Goal: Task Accomplishment & Management: Manage account settings

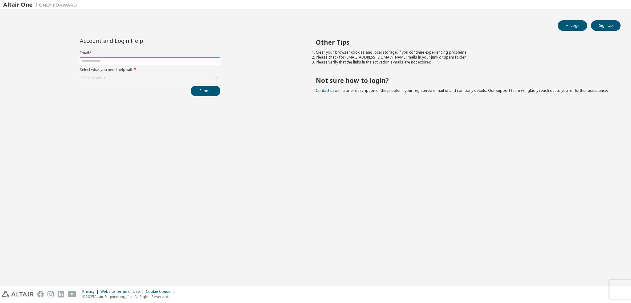
click at [104, 57] on span at bounding box center [150, 61] width 141 height 8
click at [104, 60] on input "text" at bounding box center [149, 61] width 137 height 5
type input "**********"
click at [117, 77] on div "Click to select" at bounding box center [150, 77] width 140 height 7
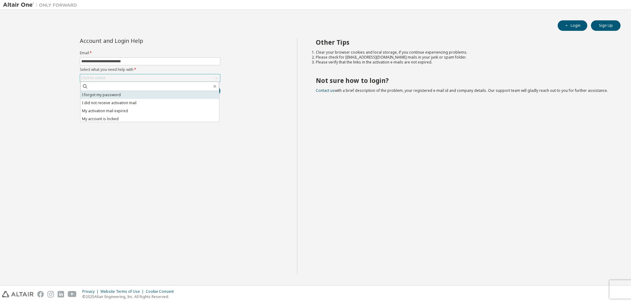
click at [107, 91] on li "I forgot my password" at bounding box center [149, 95] width 139 height 8
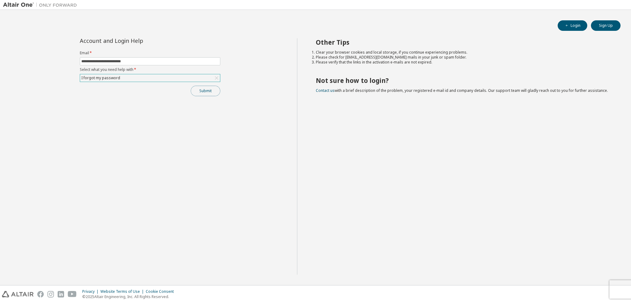
click at [206, 89] on button "Submit" at bounding box center [206, 91] width 30 height 10
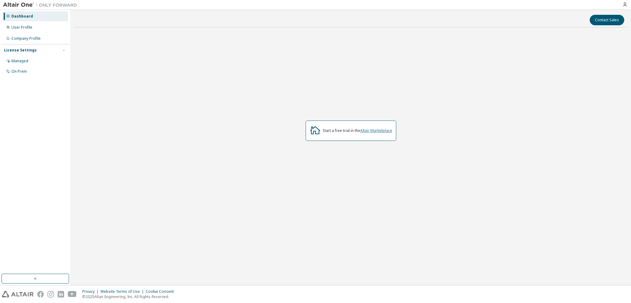
click at [383, 132] on link "Altair Marketplace" at bounding box center [376, 130] width 32 height 5
